Goal: Information Seeking & Learning: Learn about a topic

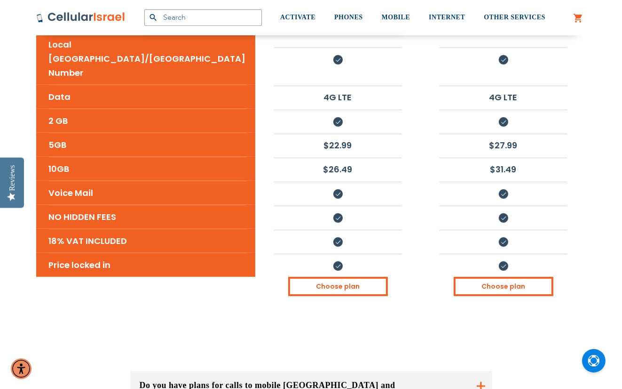
scroll to position [658, 0]
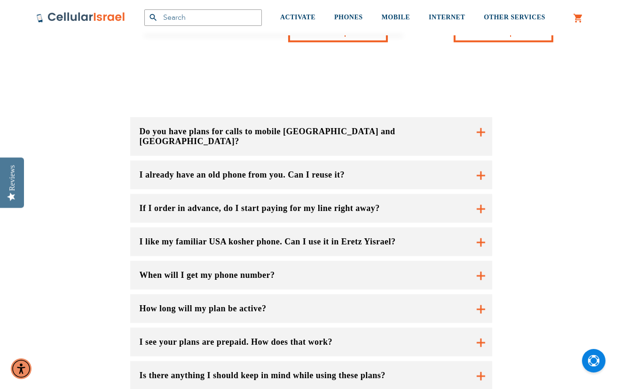
click at [325, 227] on button "I like my familiar USA kosher phone. Can I use it in Eretz Yisrael?" at bounding box center [311, 241] width 362 height 29
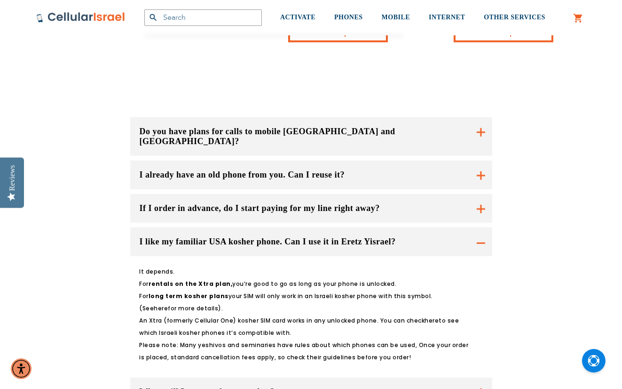
click at [325, 227] on button "I like my familiar USA kosher phone. Can I use it in Eretz Yisrael?" at bounding box center [311, 241] width 362 height 29
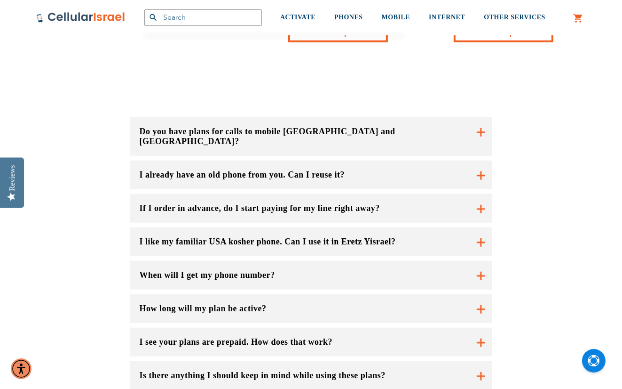
click at [338, 261] on button "When will I get my phone number?" at bounding box center [311, 275] width 362 height 29
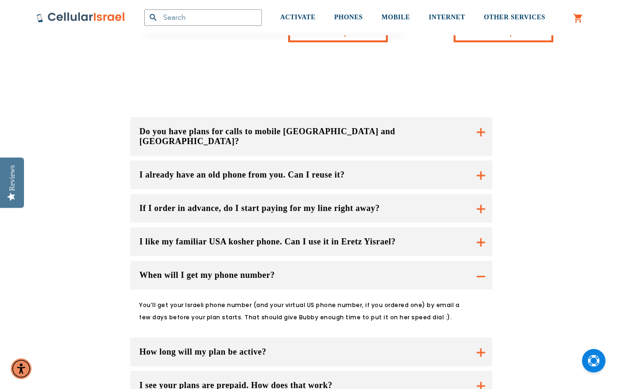
click at [314, 261] on button "When will I get my phone number?" at bounding box center [311, 275] width 362 height 29
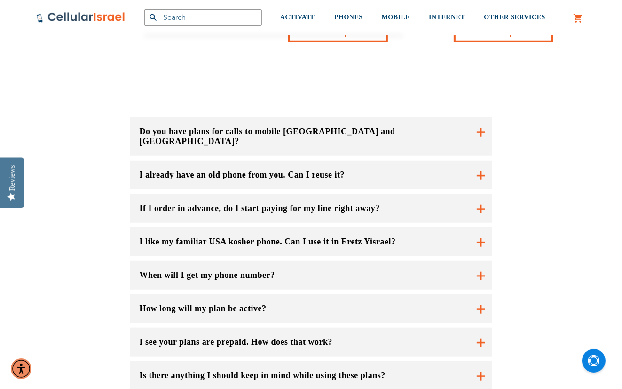
click at [270, 294] on button "How long will my plan be active?" at bounding box center [311, 308] width 362 height 29
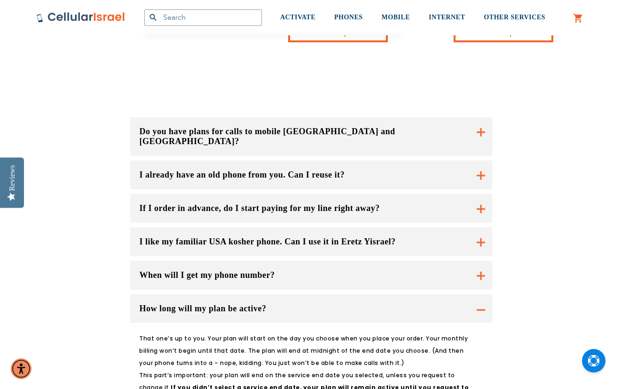
click at [270, 294] on button "How long will my plan be active?" at bounding box center [311, 308] width 362 height 29
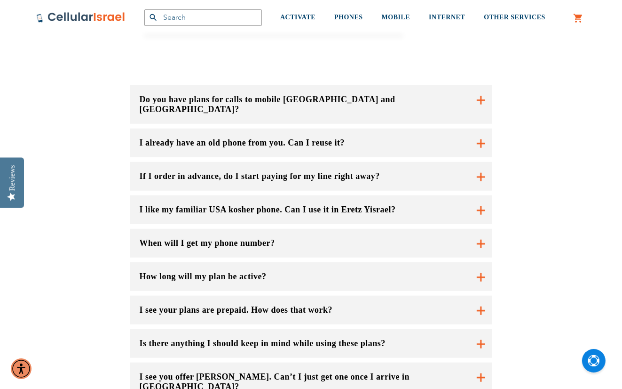
scroll to position [706, 0]
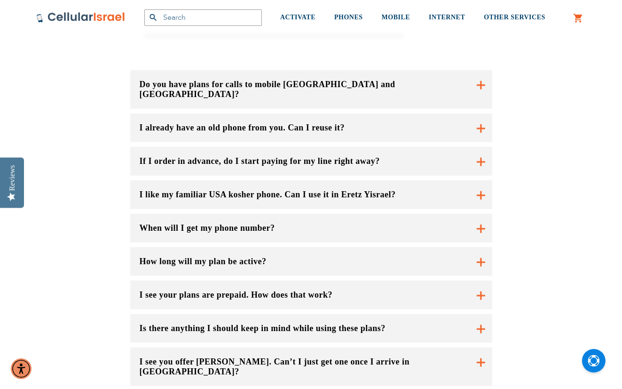
click at [397, 262] on button "Is there anything I should keep in mind while using these plans?" at bounding box center [311, 261] width 362 height 29
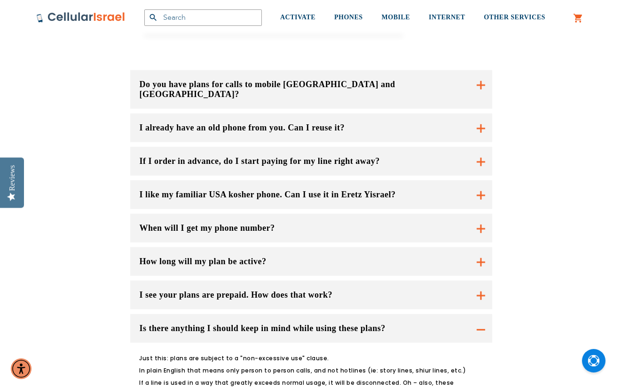
click at [359, 247] on button "I see your plans are prepaid. How does that work?" at bounding box center [311, 261] width 362 height 29
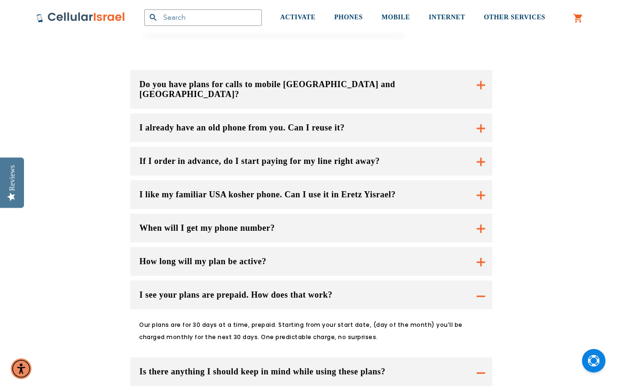
drag, startPoint x: 359, startPoint y: 226, endPoint x: 118, endPoint y: 242, distance: 242.3
click at [118, 242] on div "Do you have plans for calls to mobile [GEOGRAPHIC_DATA] and [GEOGRAPHIC_DATA]? …" at bounding box center [311, 325] width 564 height 510
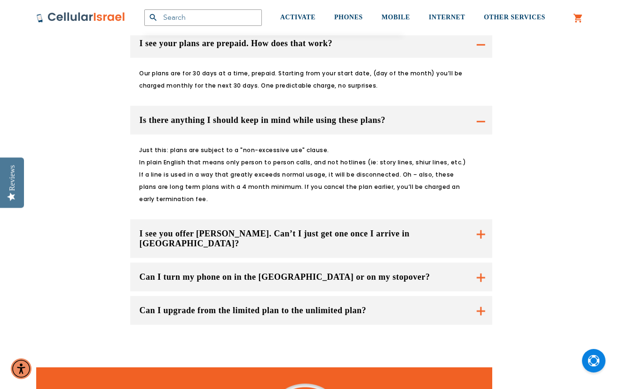
scroll to position [941, 0]
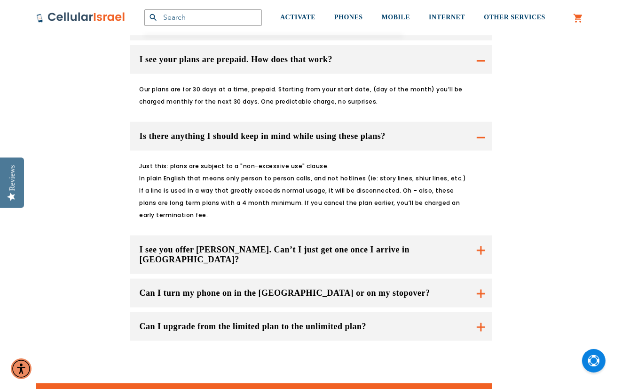
click at [237, 235] on button "I see you offer [PERSON_NAME]. Can’t I just get one once I arrive in [GEOGRAPHI…" at bounding box center [311, 254] width 362 height 39
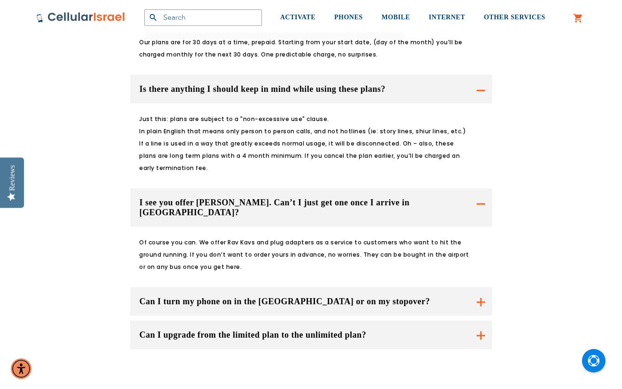
scroll to position [1035, 0]
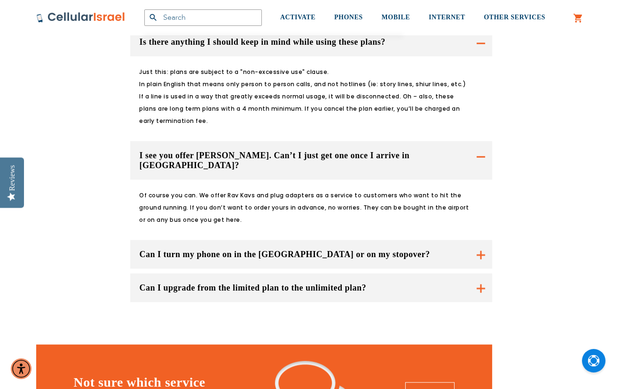
click at [212, 240] on button "Can I turn my phone on in the [GEOGRAPHIC_DATA] or on my stopover?" at bounding box center [311, 254] width 362 height 29
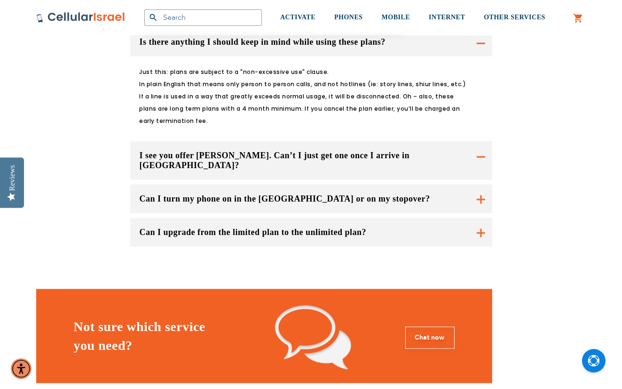
click at [185, 184] on button "Can I turn my phone on in the [GEOGRAPHIC_DATA] or on my stopover?" at bounding box center [311, 198] width 362 height 29
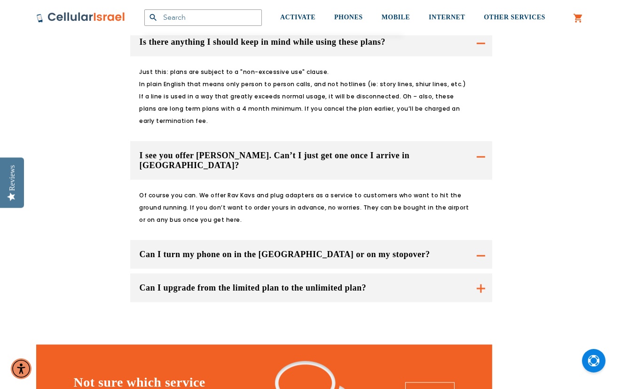
click at [455, 180] on button "Can I turn my phone on in the [GEOGRAPHIC_DATA] or on my stopover?" at bounding box center [311, 160] width 362 height 39
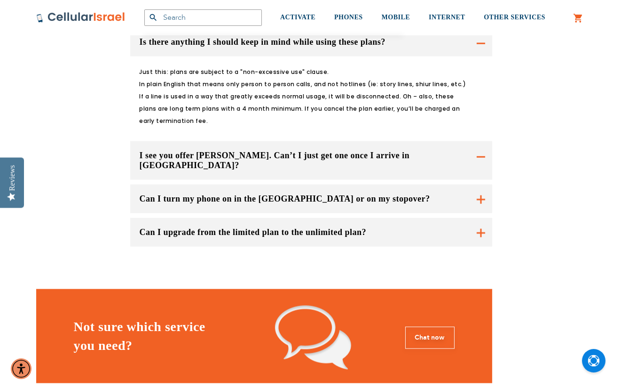
click at [488, 184] on button "Can I turn my phone on in the [GEOGRAPHIC_DATA] or on my stopover?" at bounding box center [311, 198] width 362 height 29
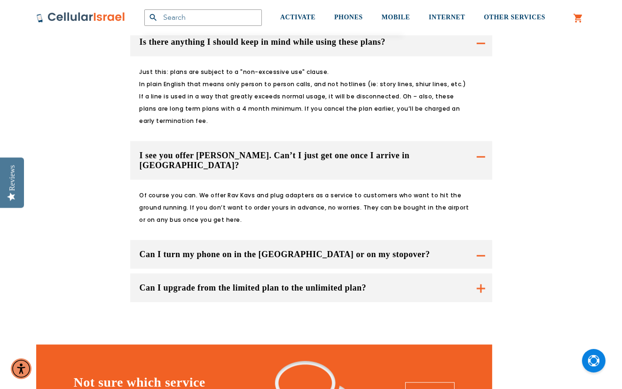
click at [480, 176] on button "Can I turn my phone on in the [GEOGRAPHIC_DATA] or on my stopover?" at bounding box center [311, 160] width 362 height 39
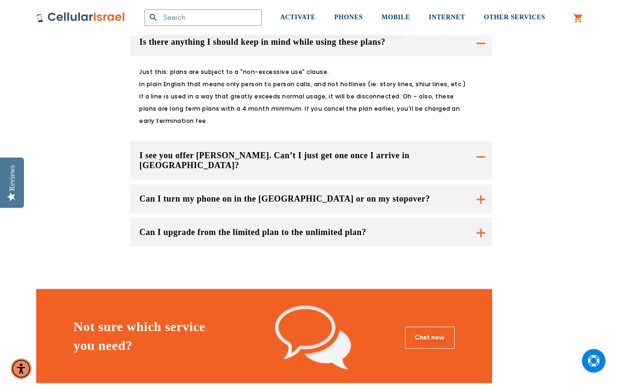
click at [482, 184] on button "Can I turn my phone on in the [GEOGRAPHIC_DATA] or on my stopover?" at bounding box center [311, 198] width 362 height 29
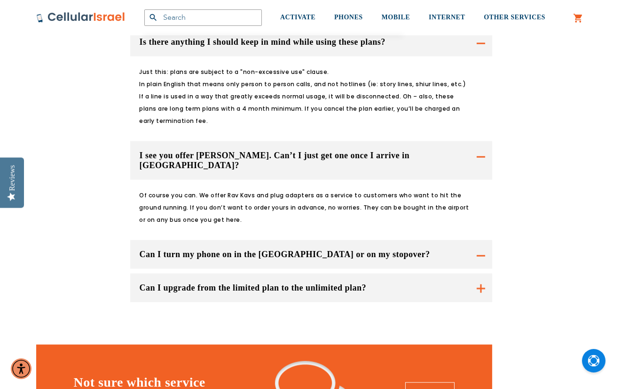
click at [478, 141] on button "I see you offer [PERSON_NAME]. Can’t I just get one once I arrive in [GEOGRAPHI…" at bounding box center [311, 160] width 362 height 39
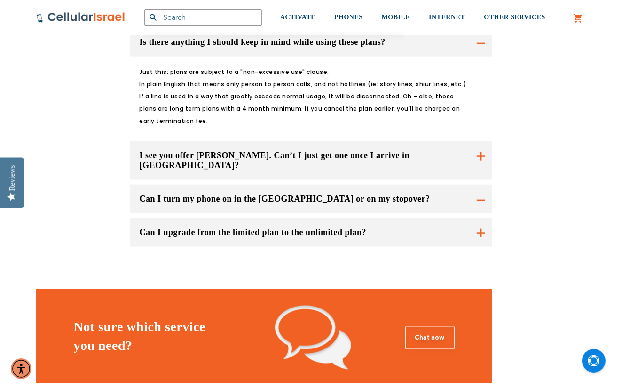
click at [480, 141] on button "Can I turn my phone on in the [GEOGRAPHIC_DATA] or on my stopover?" at bounding box center [311, 160] width 362 height 39
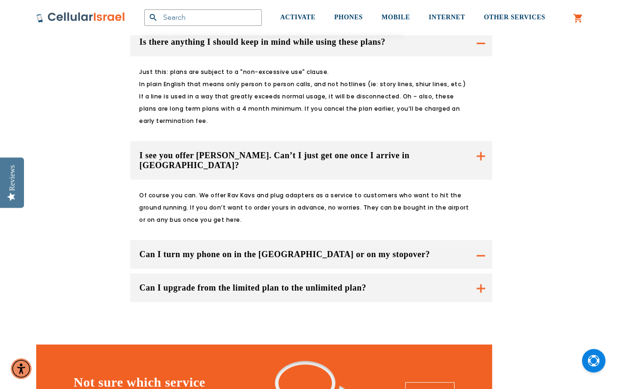
click at [471, 160] on div "Do you have plans for calls to mobile [GEOGRAPHIC_DATA] and [GEOGRAPHIC_DATA]? …" at bounding box center [311, 21] width 362 height 561
click at [482, 273] on button "Can I upgrade from the limited plan to the unlimited plan?" at bounding box center [311, 287] width 362 height 29
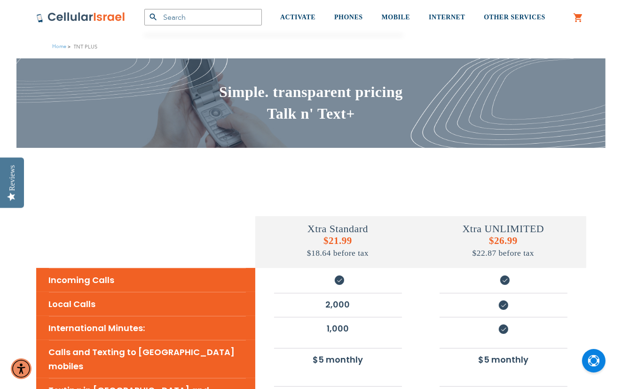
scroll to position [0, 0]
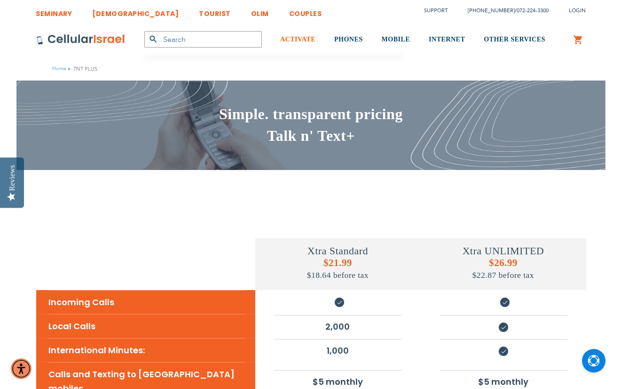
click at [297, 47] on link "ACTIVATE" at bounding box center [297, 39] width 35 height 35
